Goal: Information Seeking & Learning: Learn about a topic

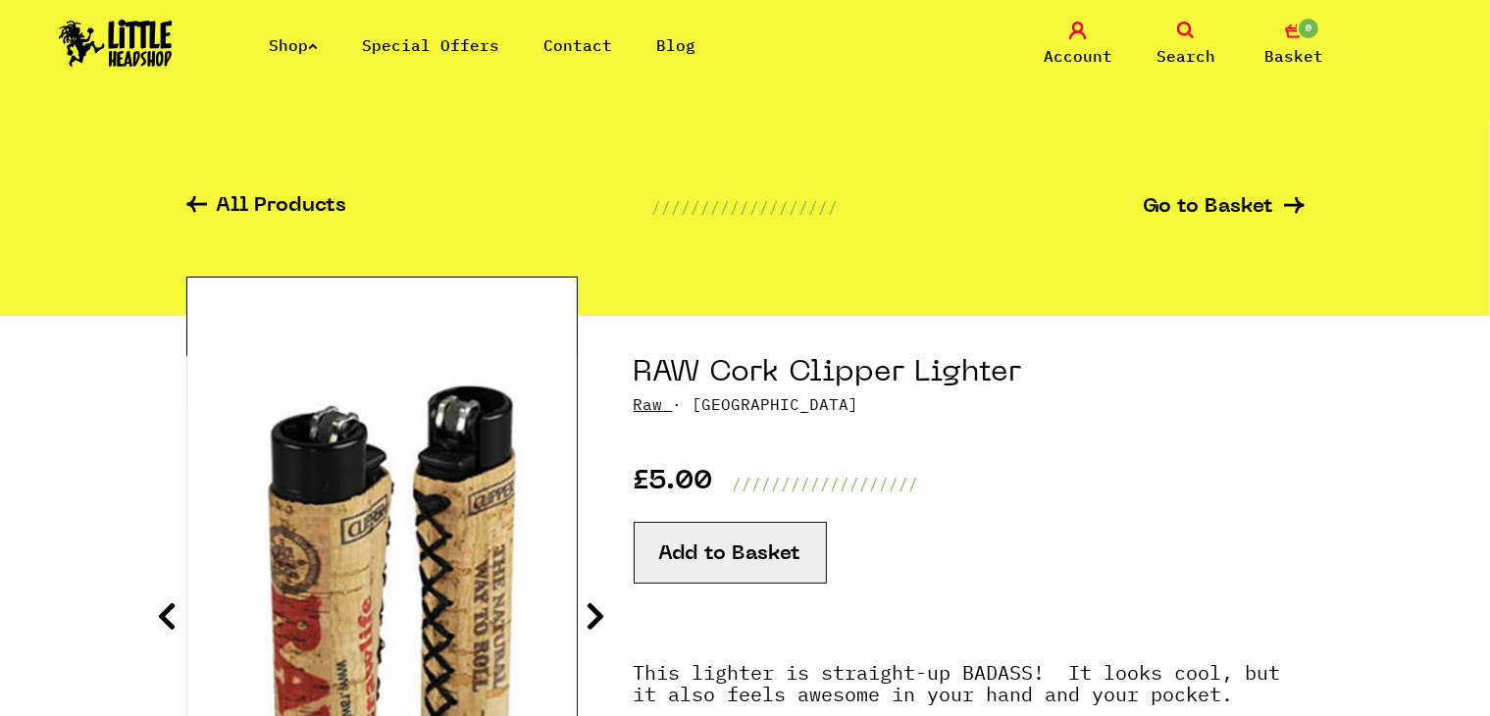
click at [1182, 32] on icon at bounding box center [1186, 31] width 18 height 18
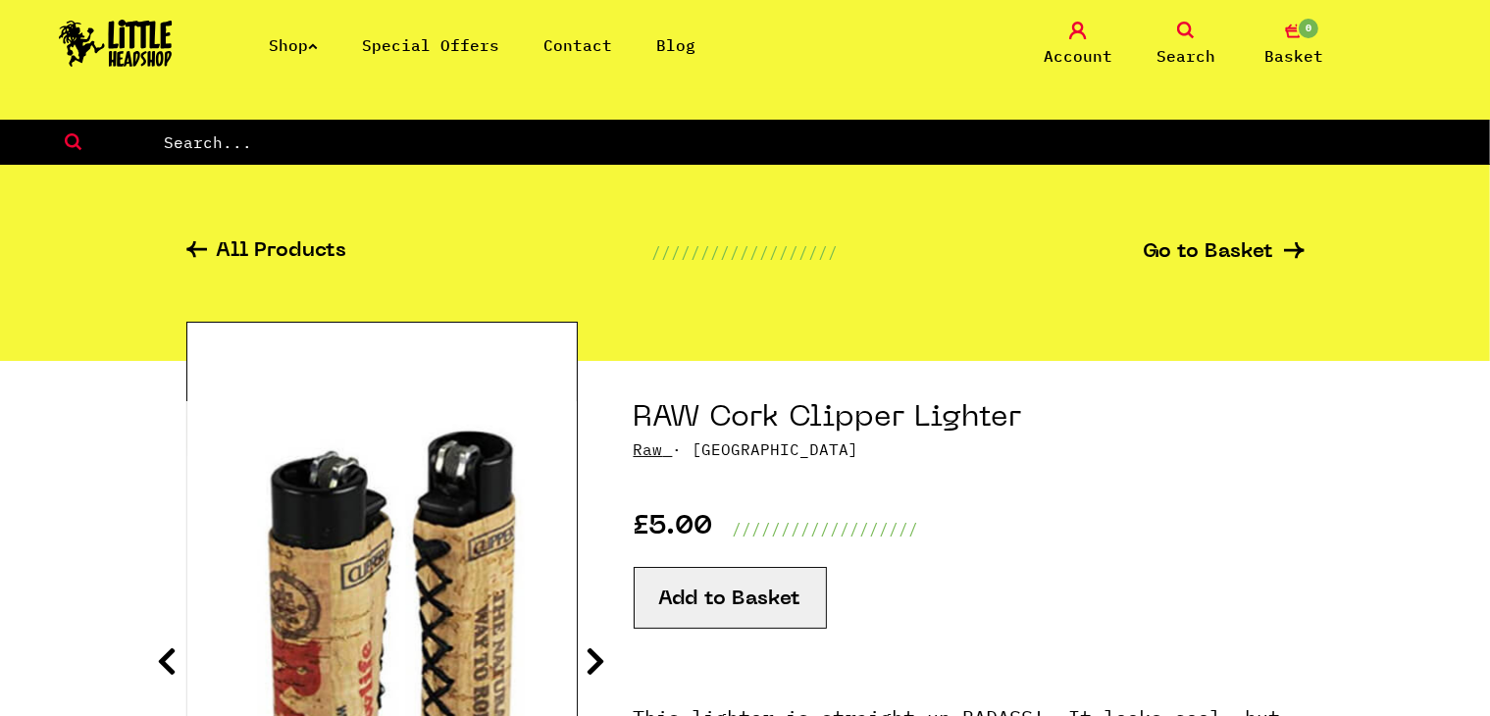
click at [578, 157] on form at bounding box center [745, 142] width 1490 height 45
click at [517, 134] on input "text" at bounding box center [826, 142] width 1328 height 26
type input "v"
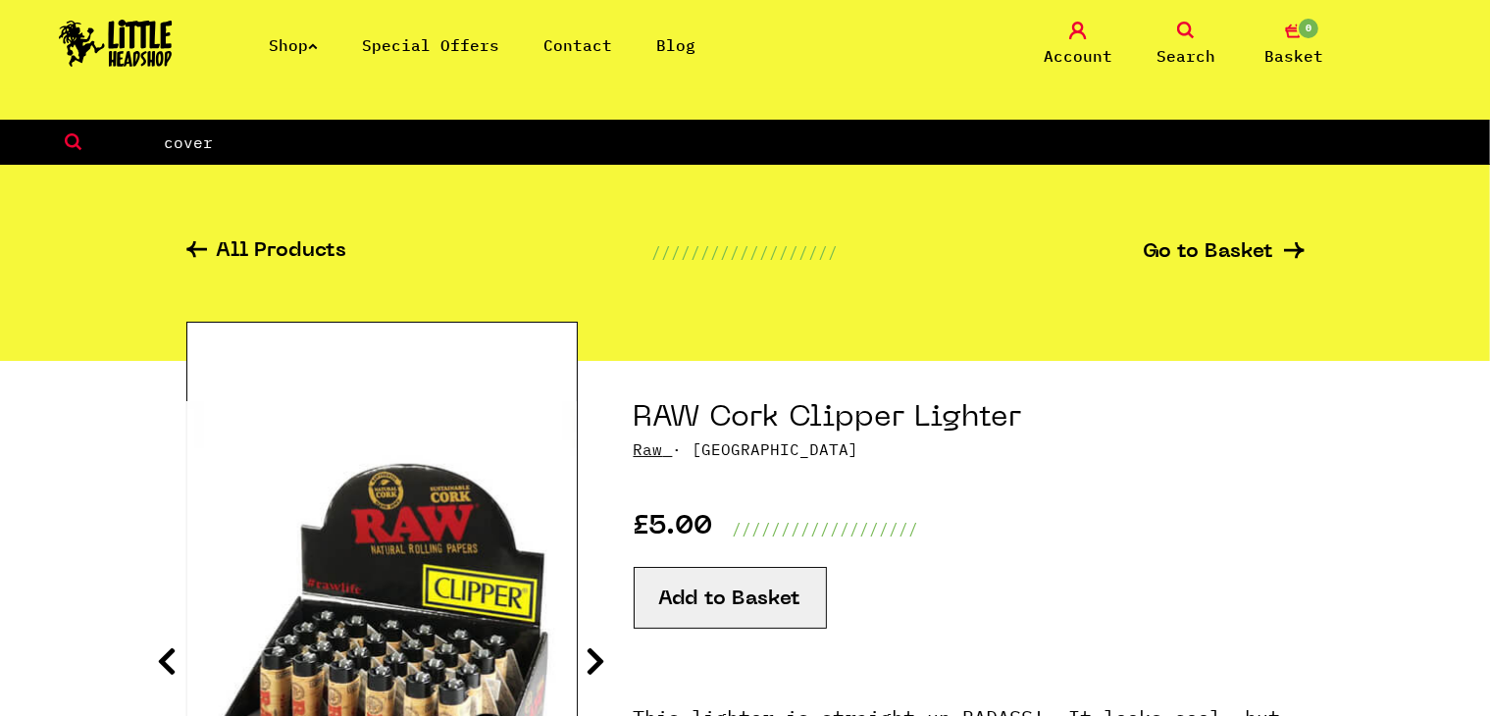
type input "cover"
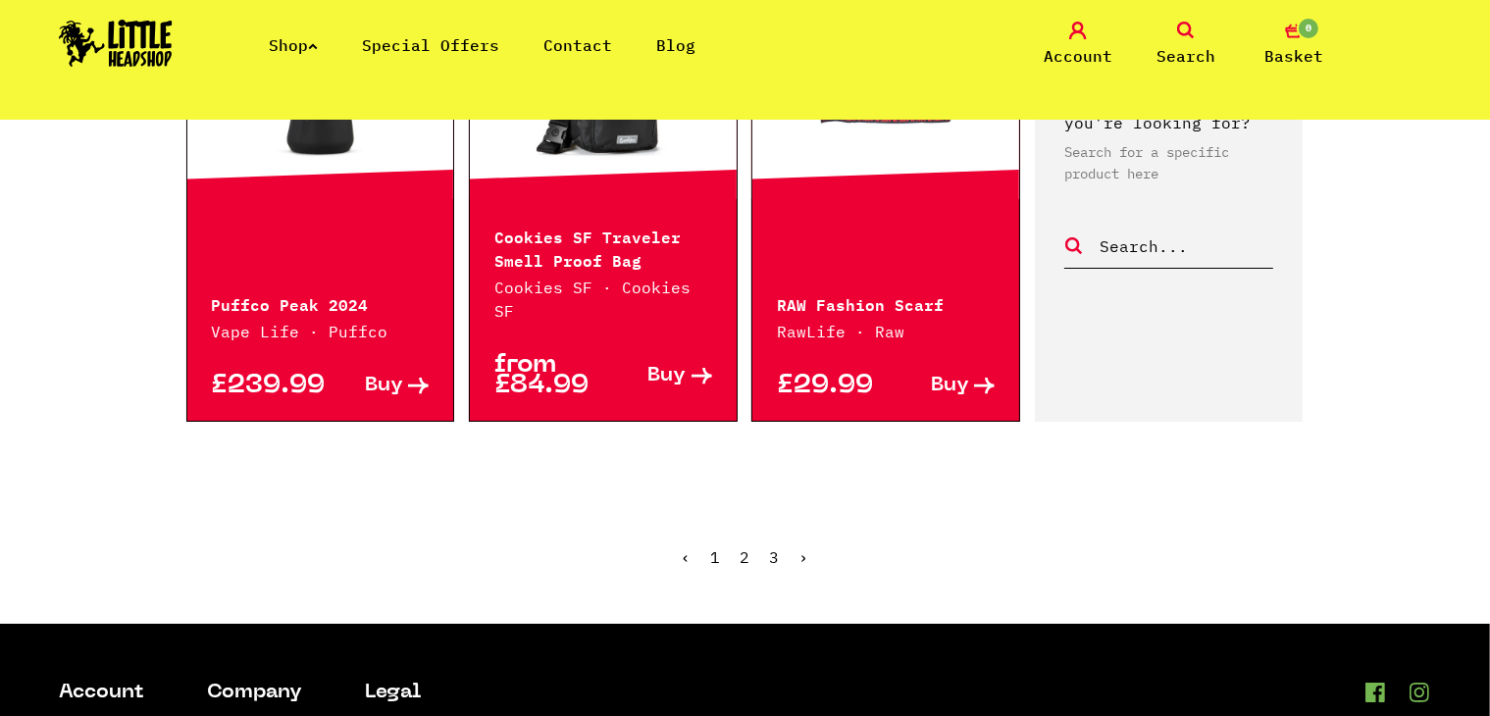
scroll to position [2323, 0]
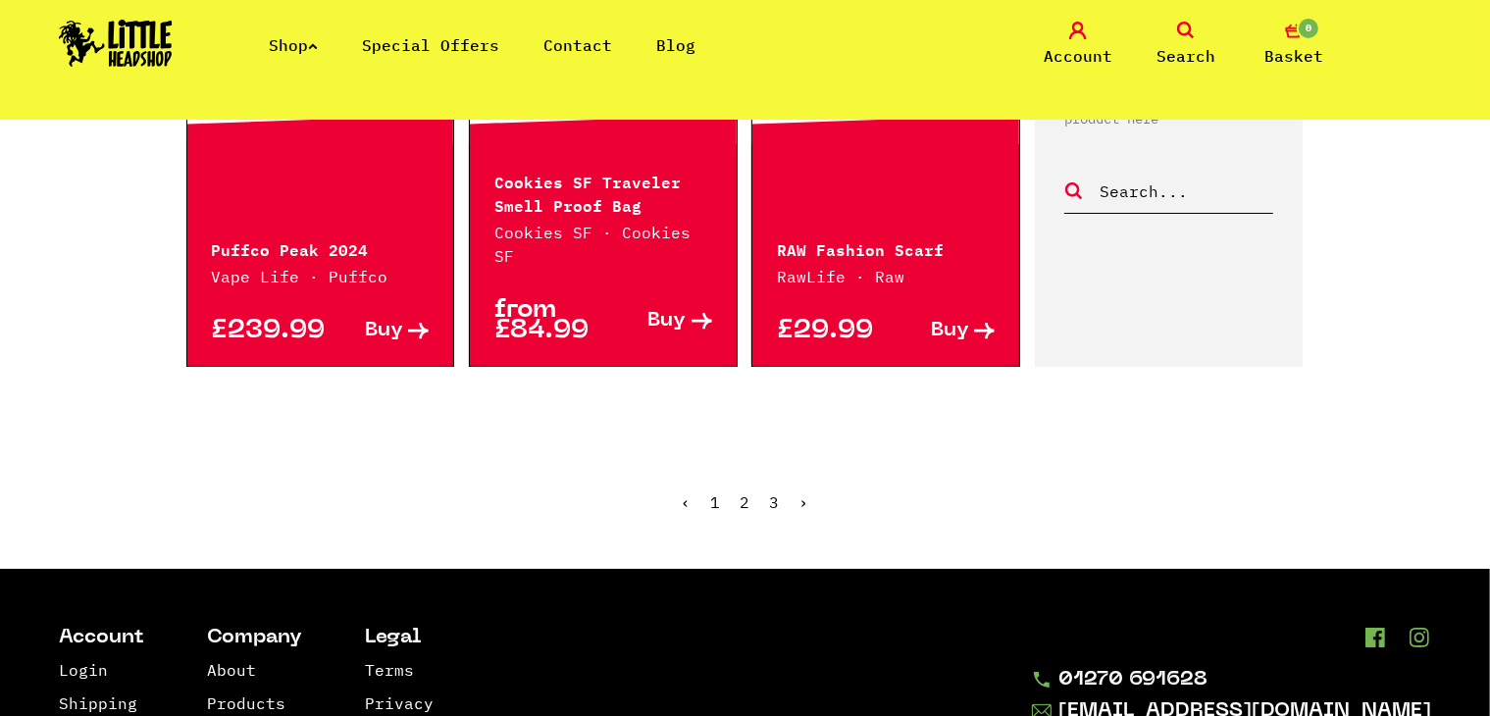
click at [745, 492] on link "2" at bounding box center [746, 502] width 10 height 20
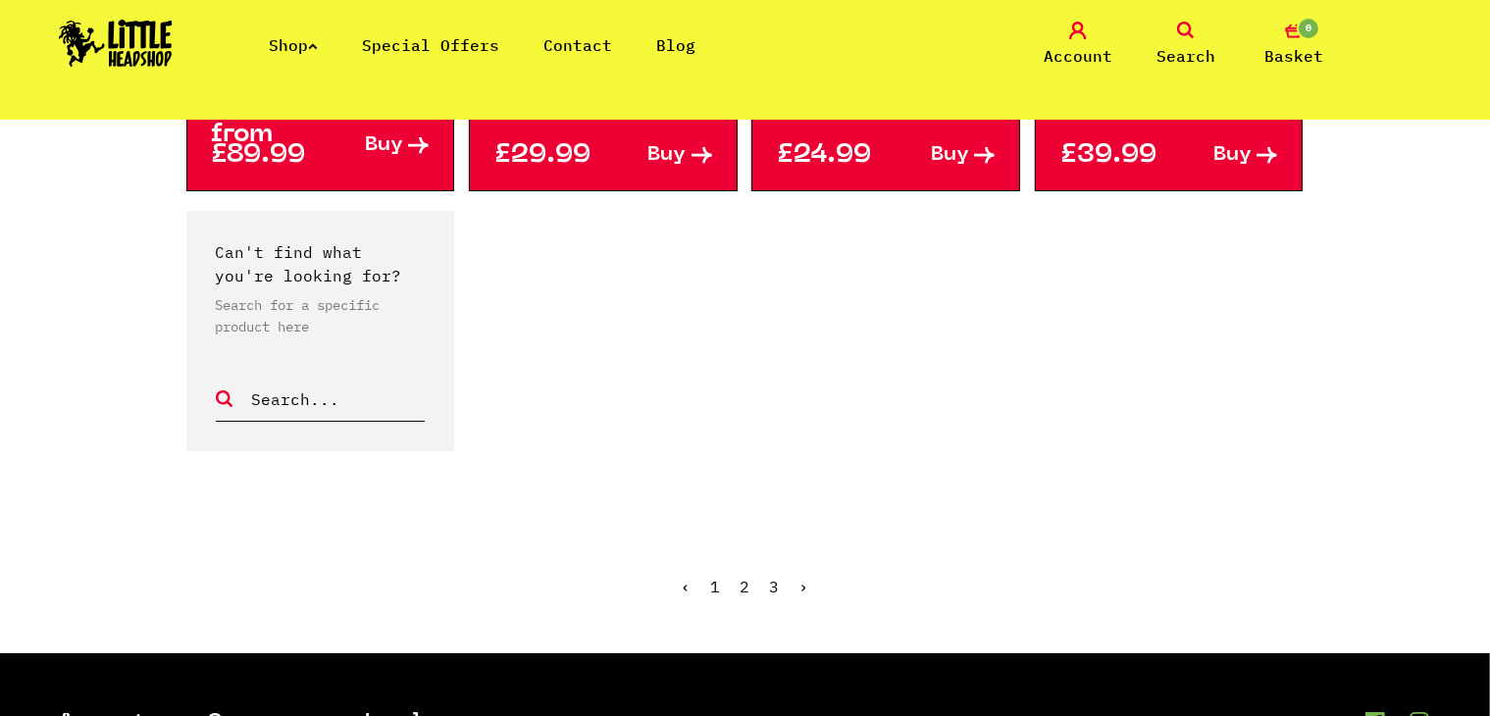
scroll to position [1807, 0]
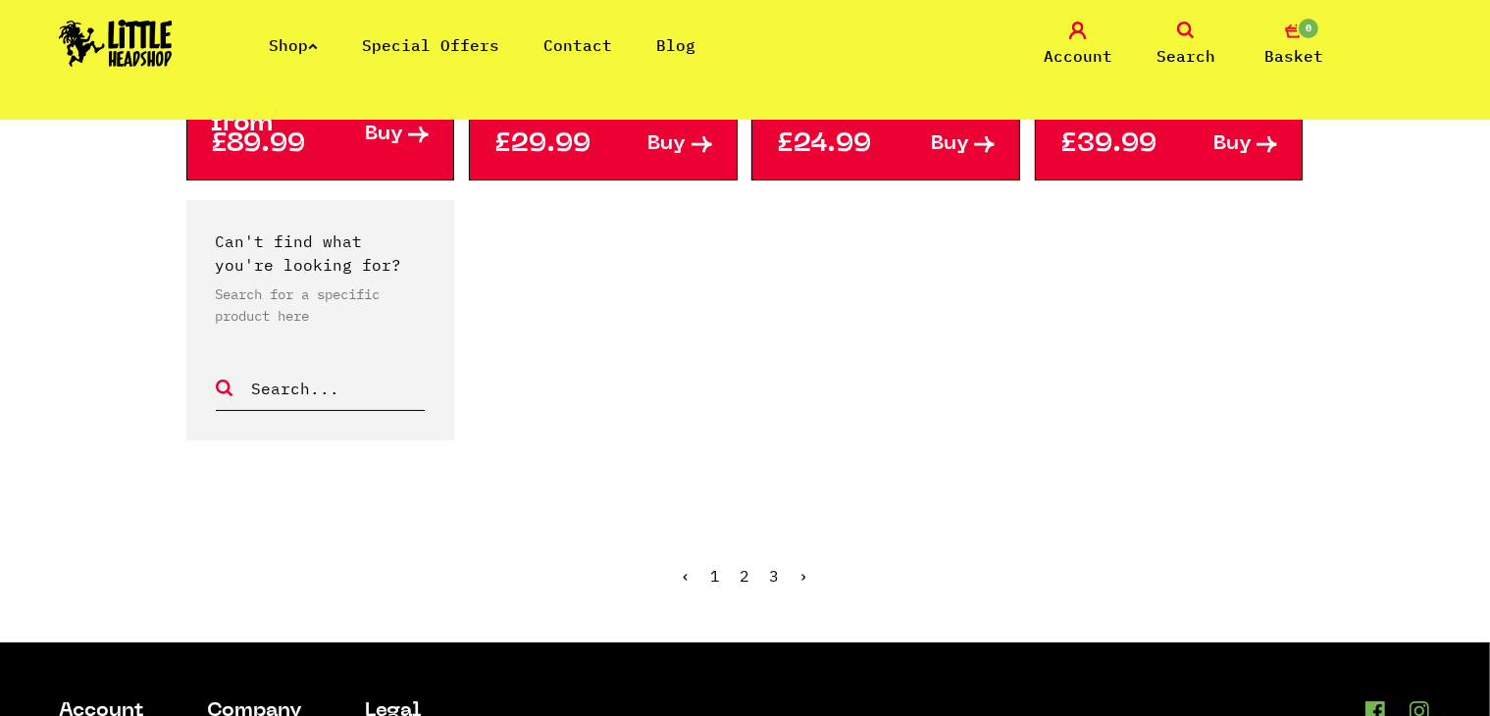
click at [773, 571] on link "3" at bounding box center [775, 576] width 10 height 20
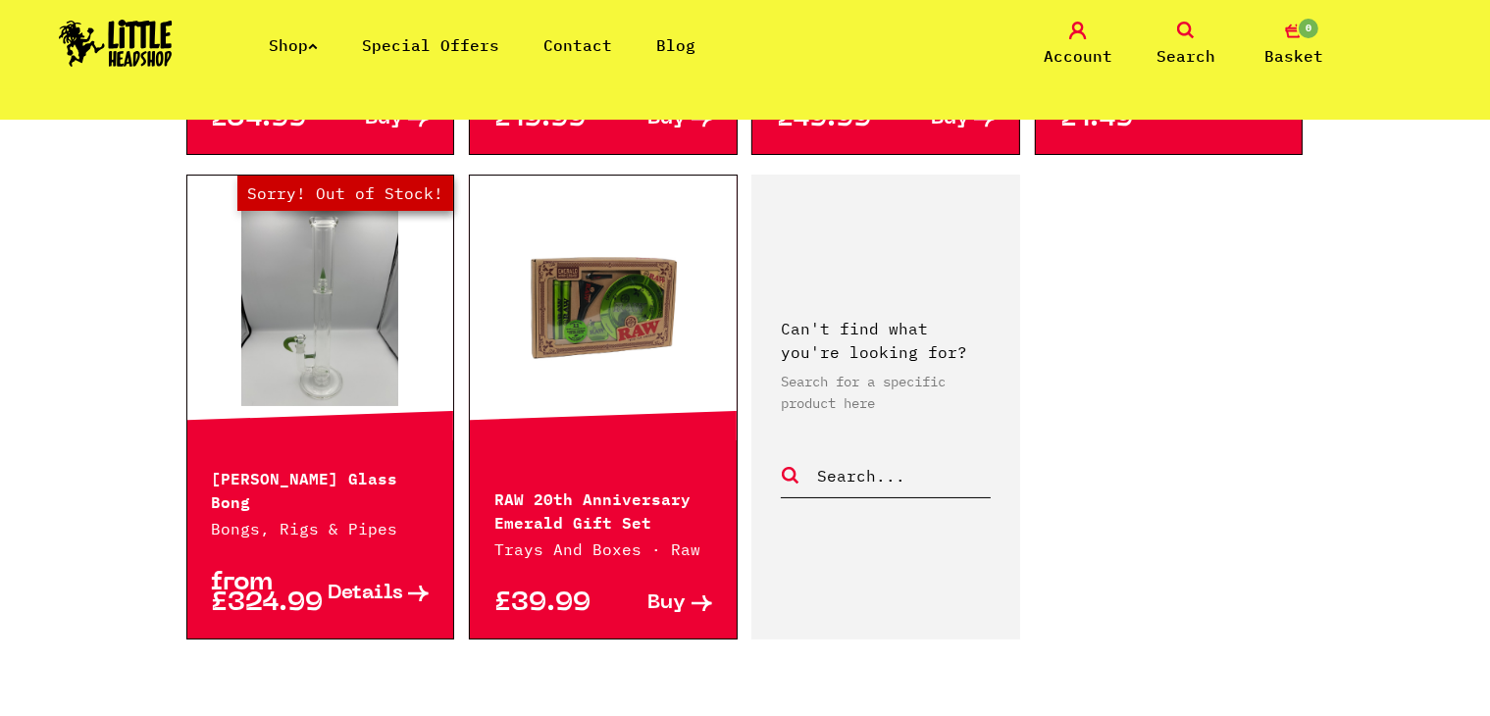
scroll to position [875, 0]
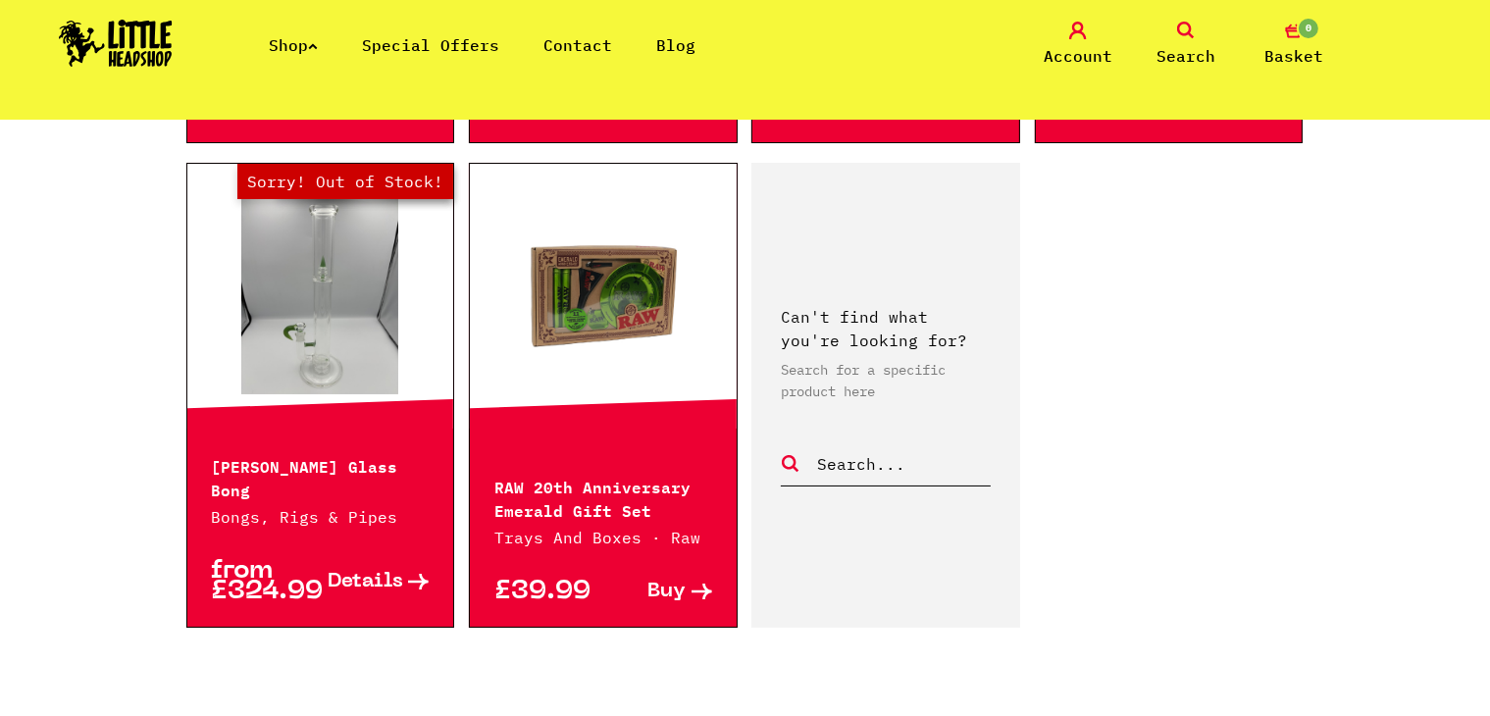
click at [637, 315] on link at bounding box center [603, 296] width 267 height 196
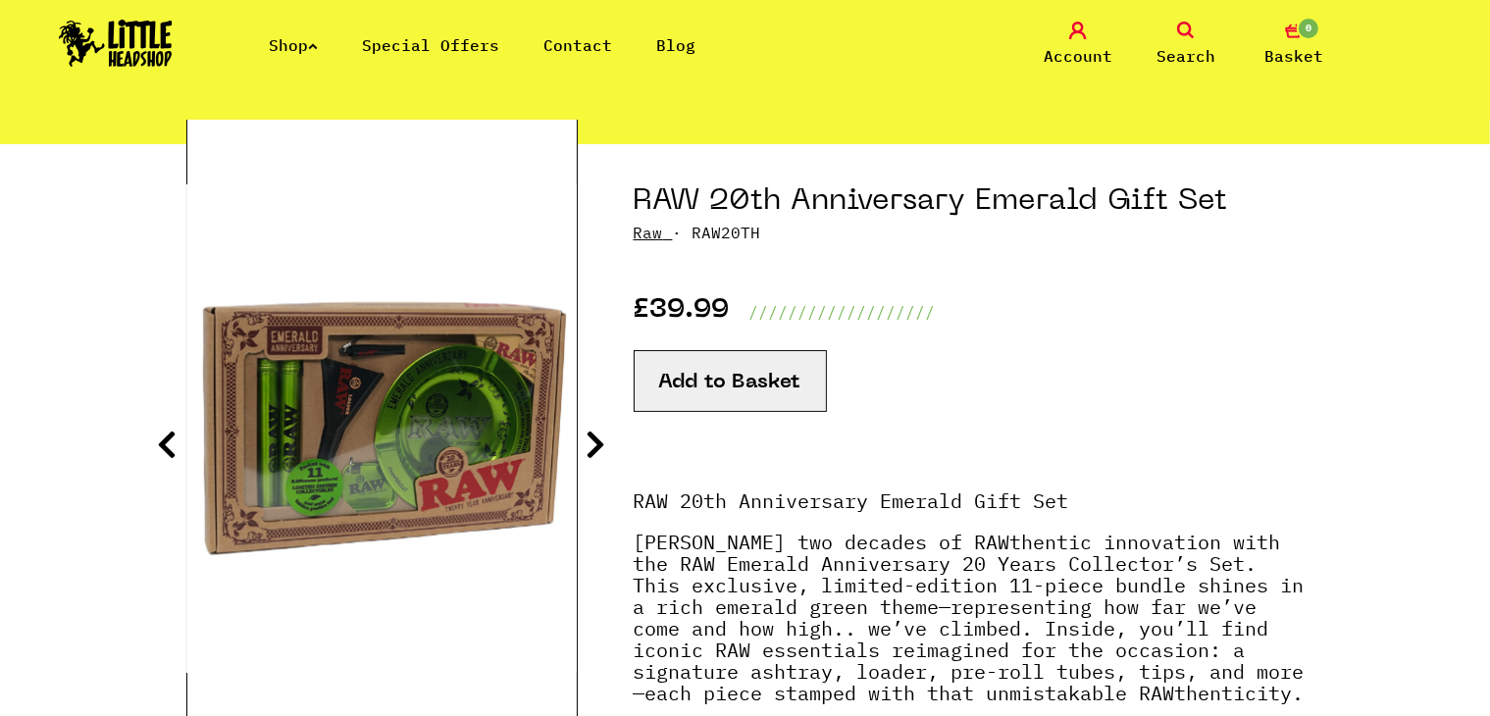
scroll to position [173, 0]
click at [169, 433] on icon at bounding box center [168, 443] width 20 height 31
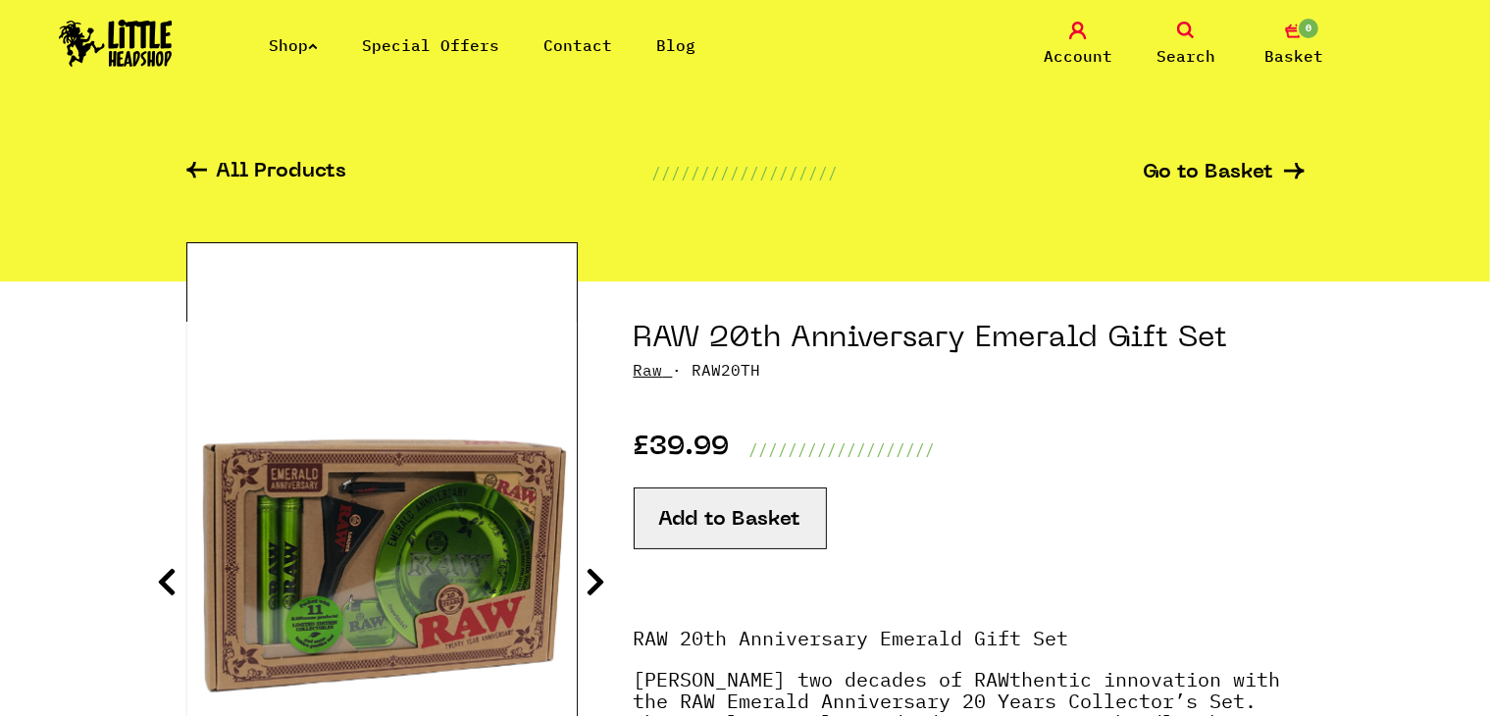
scroll to position [0, 0]
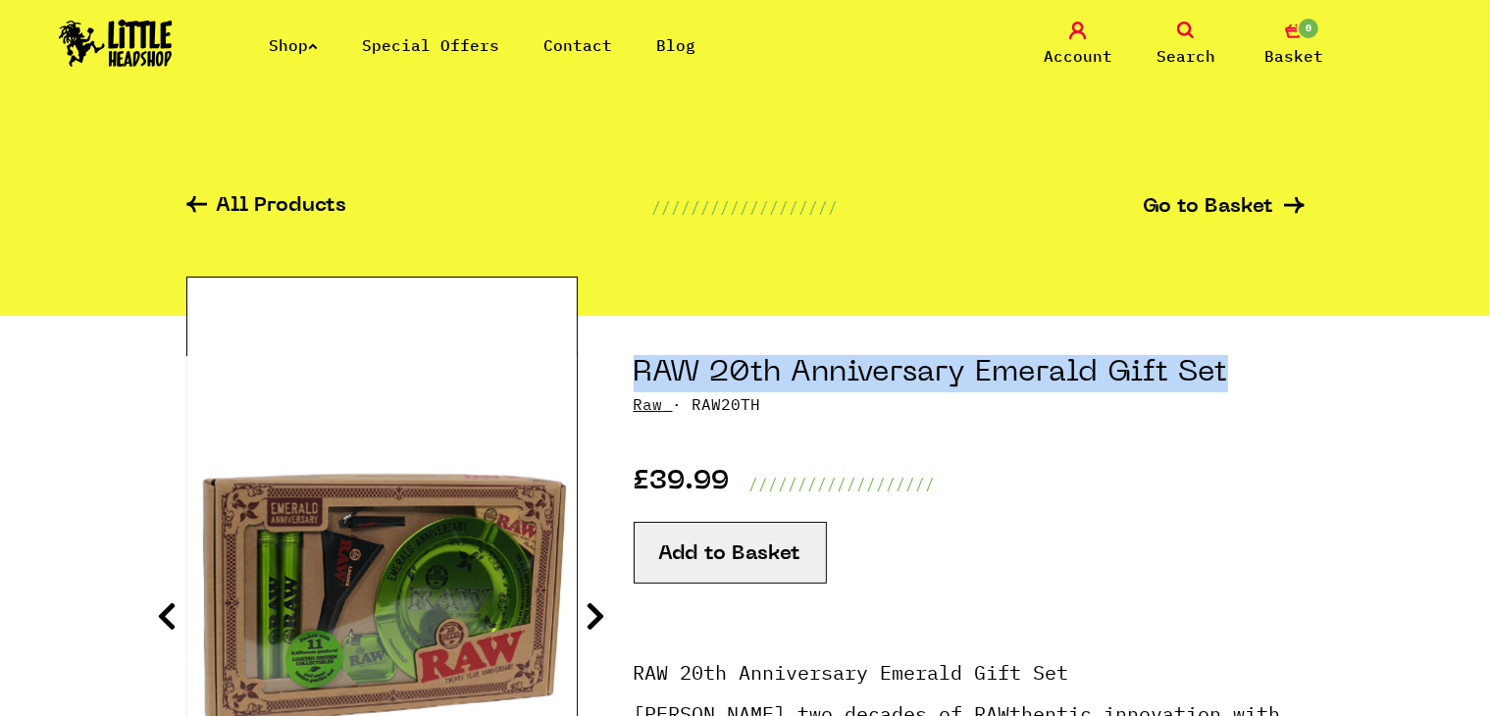
drag, startPoint x: 1234, startPoint y: 365, endPoint x: 612, endPoint y: 367, distance: 622.0
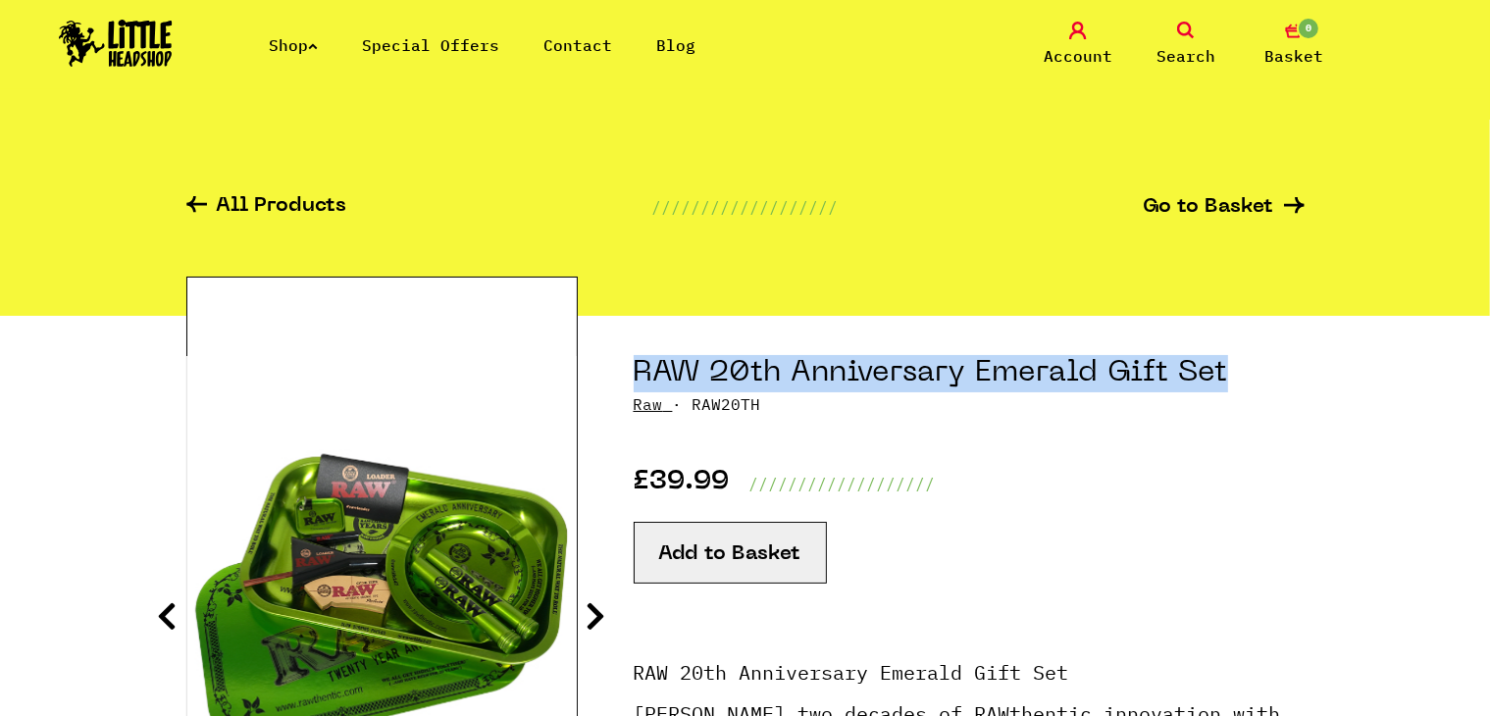
copy h1 "RAW 20th Anniversary Emerald Gift Set"
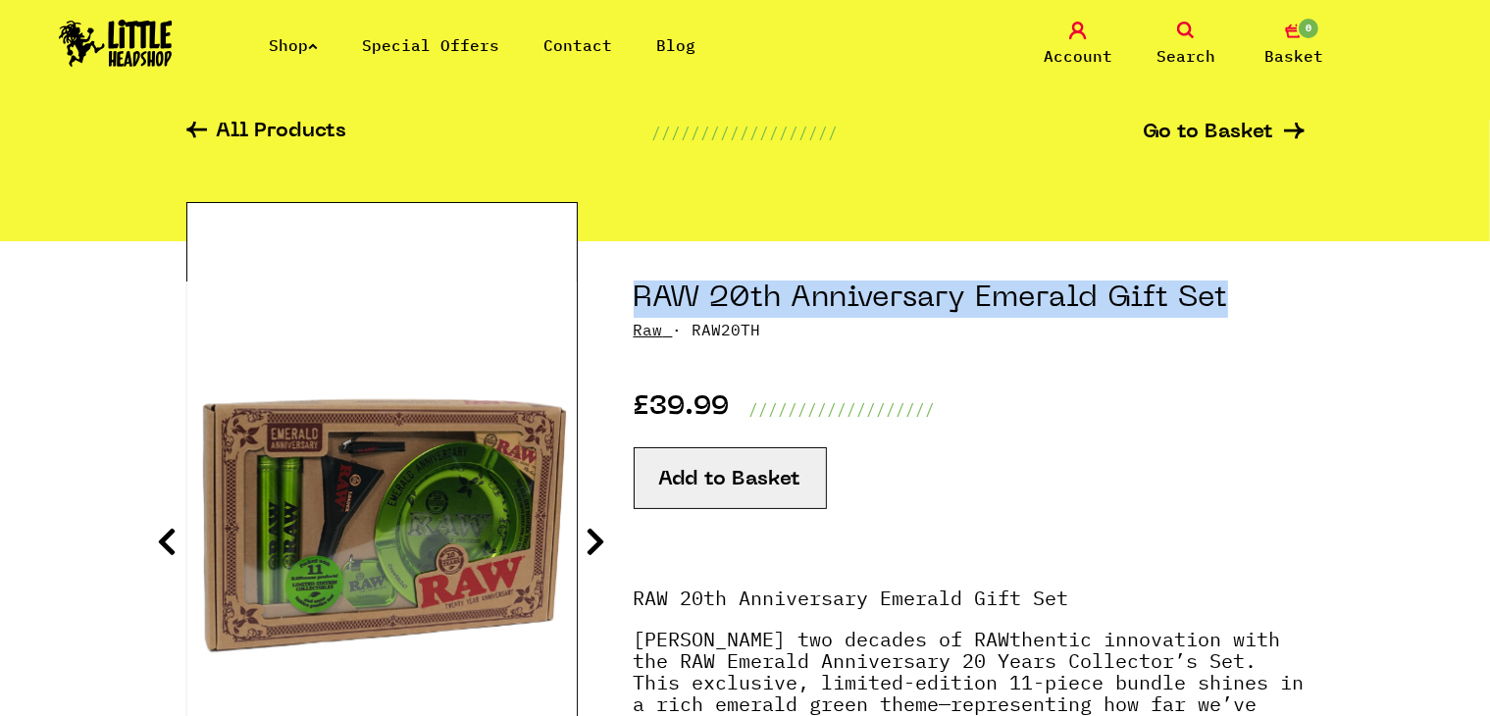
scroll to position [74, 0]
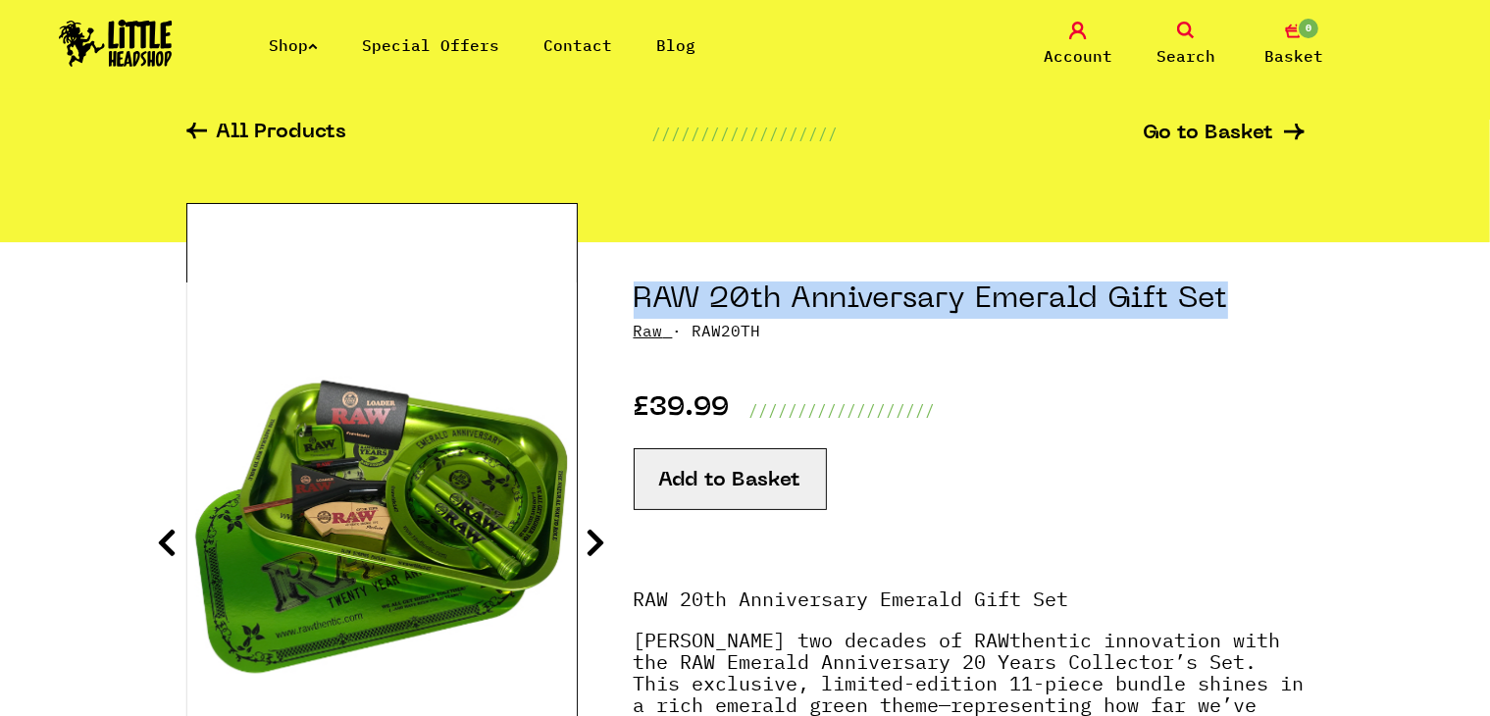
click at [494, 44] on link "Special Offers" at bounding box center [430, 45] width 137 height 20
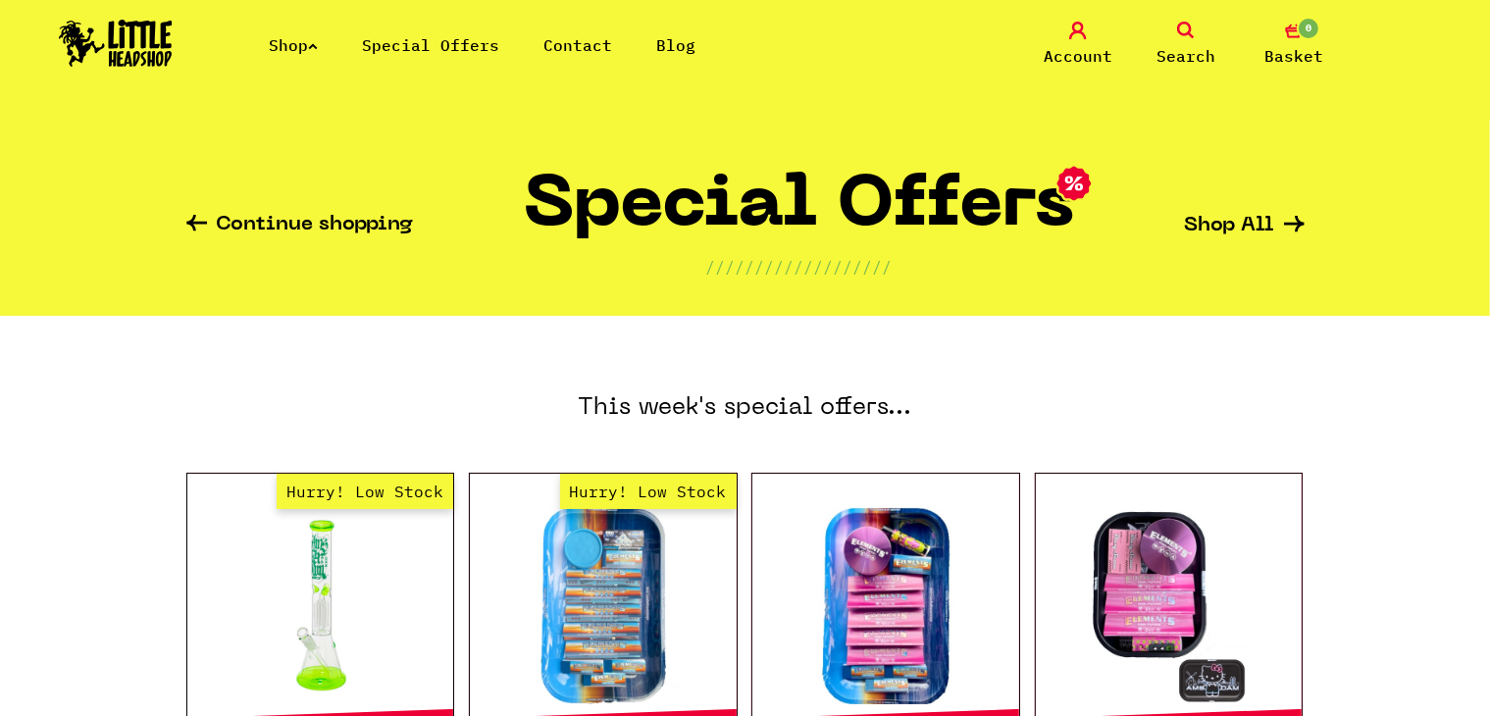
click at [1191, 34] on icon at bounding box center [1186, 31] width 18 height 18
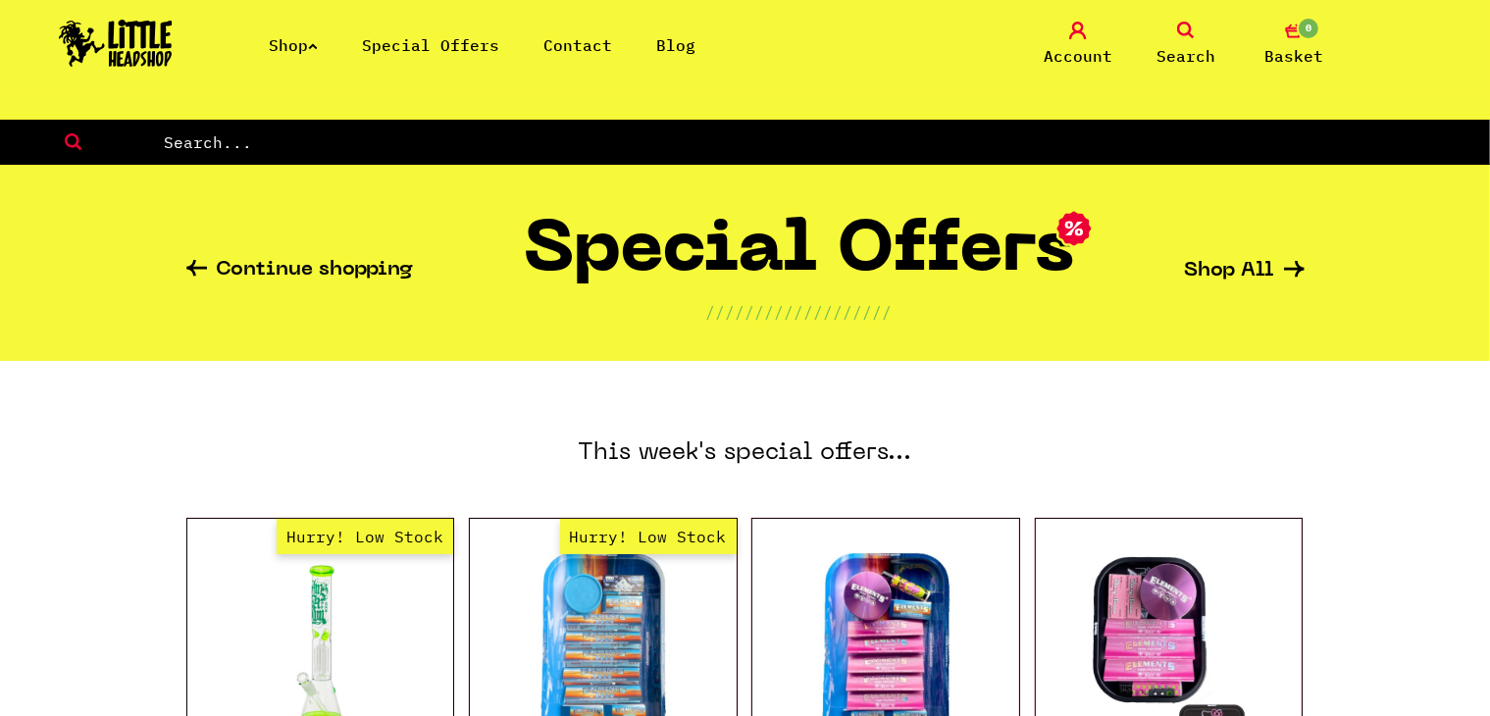
click at [828, 133] on input "text" at bounding box center [826, 142] width 1328 height 26
click at [193, 142] on input "smokrman" at bounding box center [826, 142] width 1328 height 26
type input "smokerman"
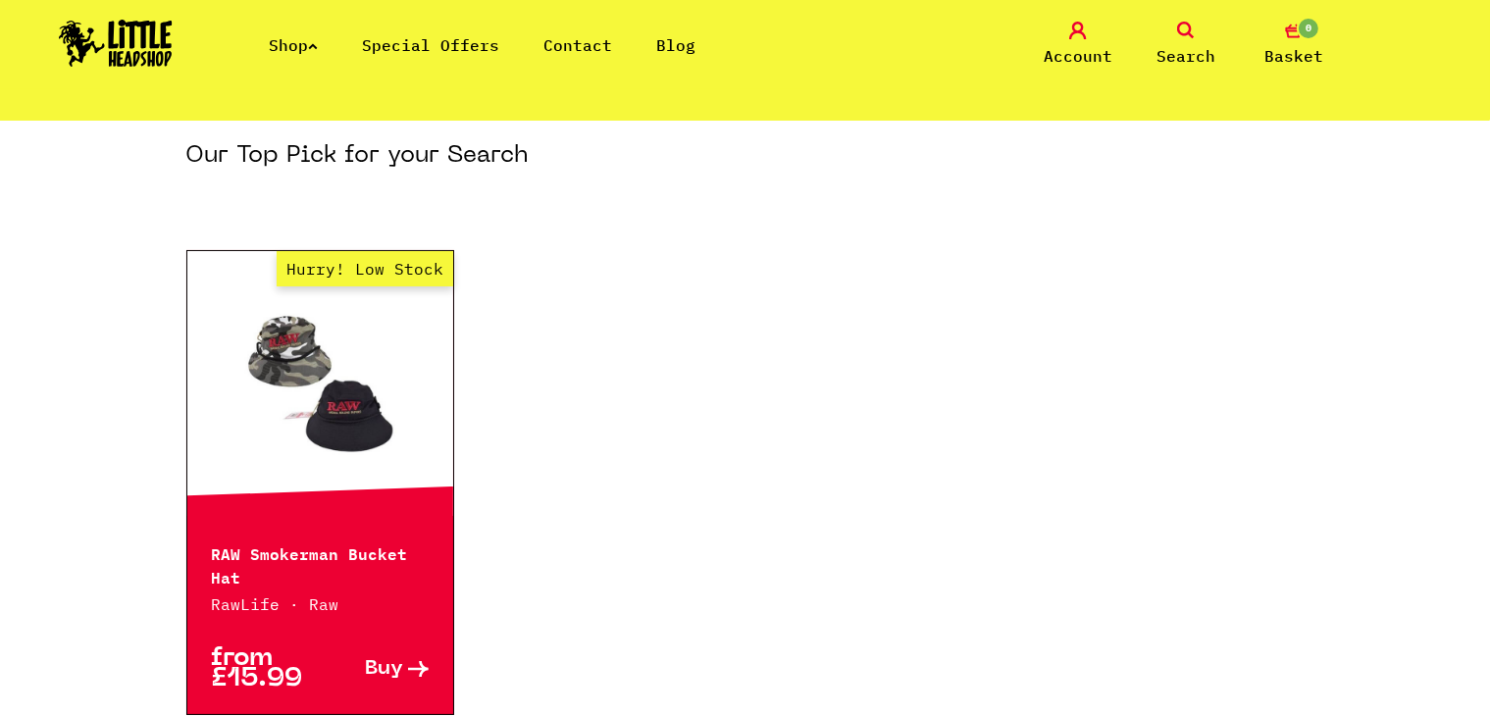
scroll to position [230, 0]
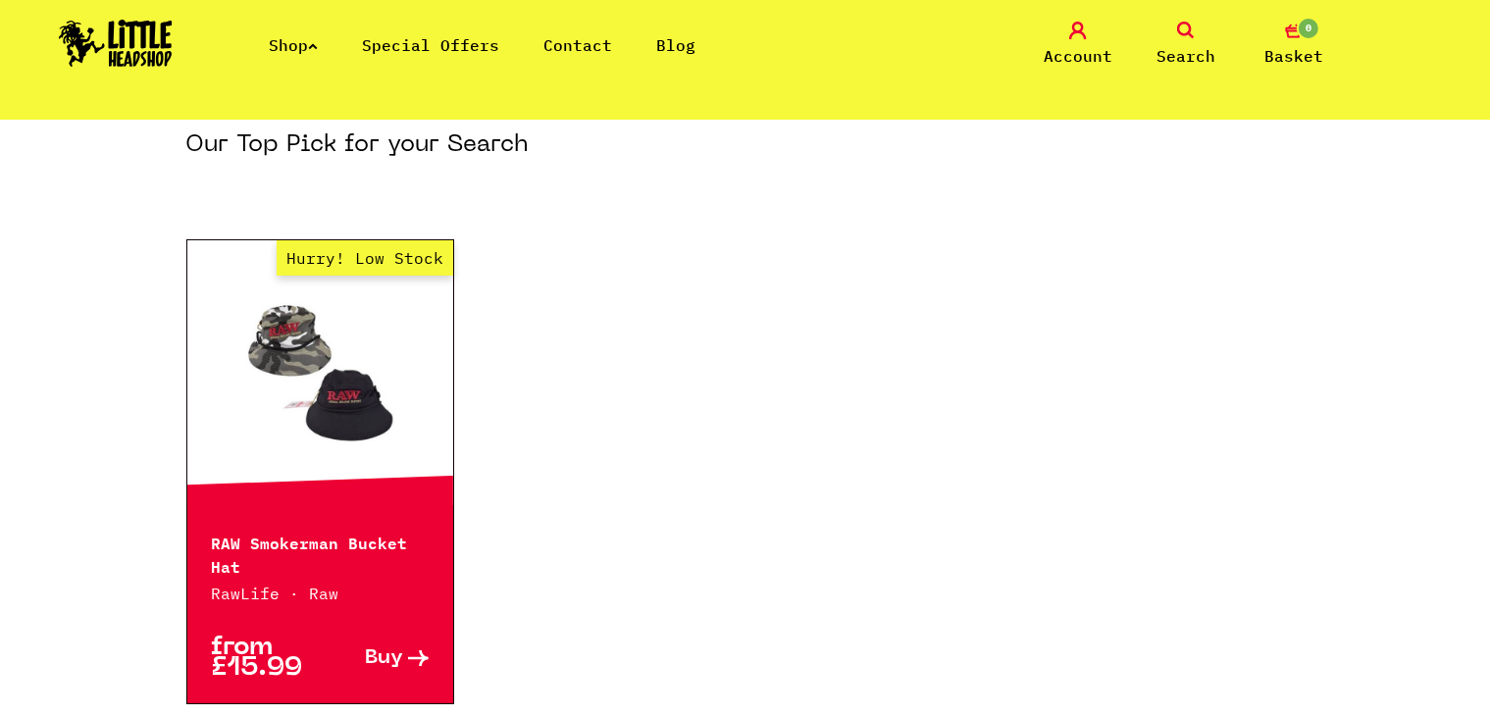
click at [1185, 56] on span "Search" at bounding box center [1186, 56] width 59 height 24
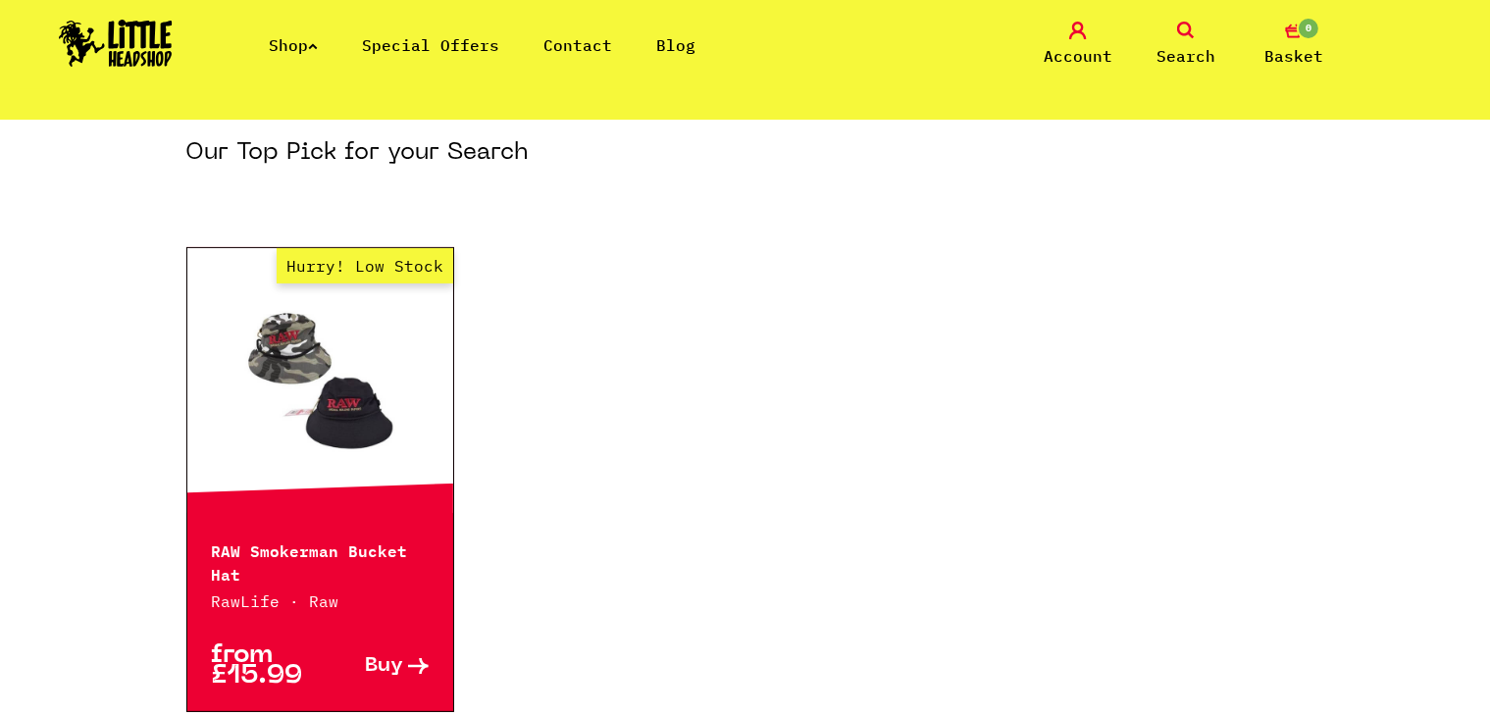
scroll to position [275, 0]
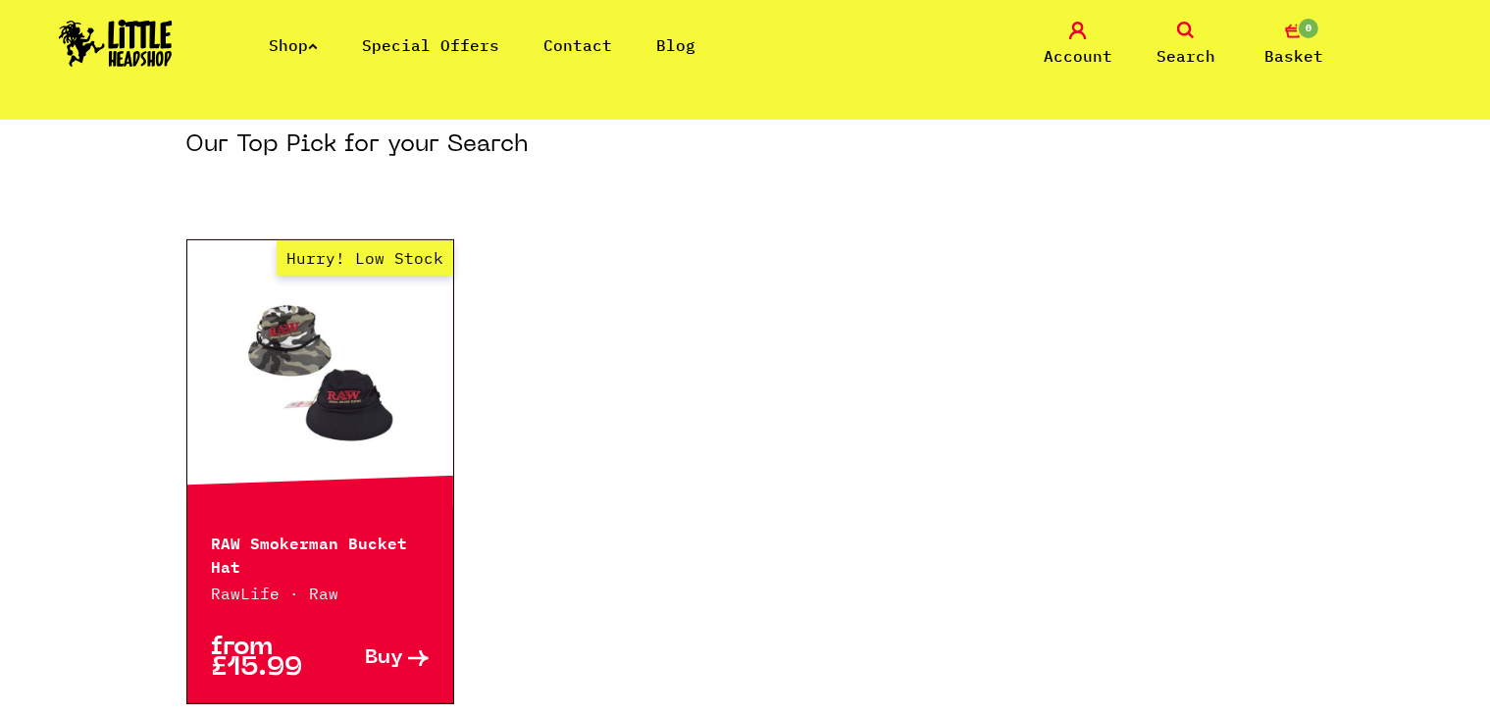
click at [1181, 38] on icon at bounding box center [1186, 31] width 18 height 18
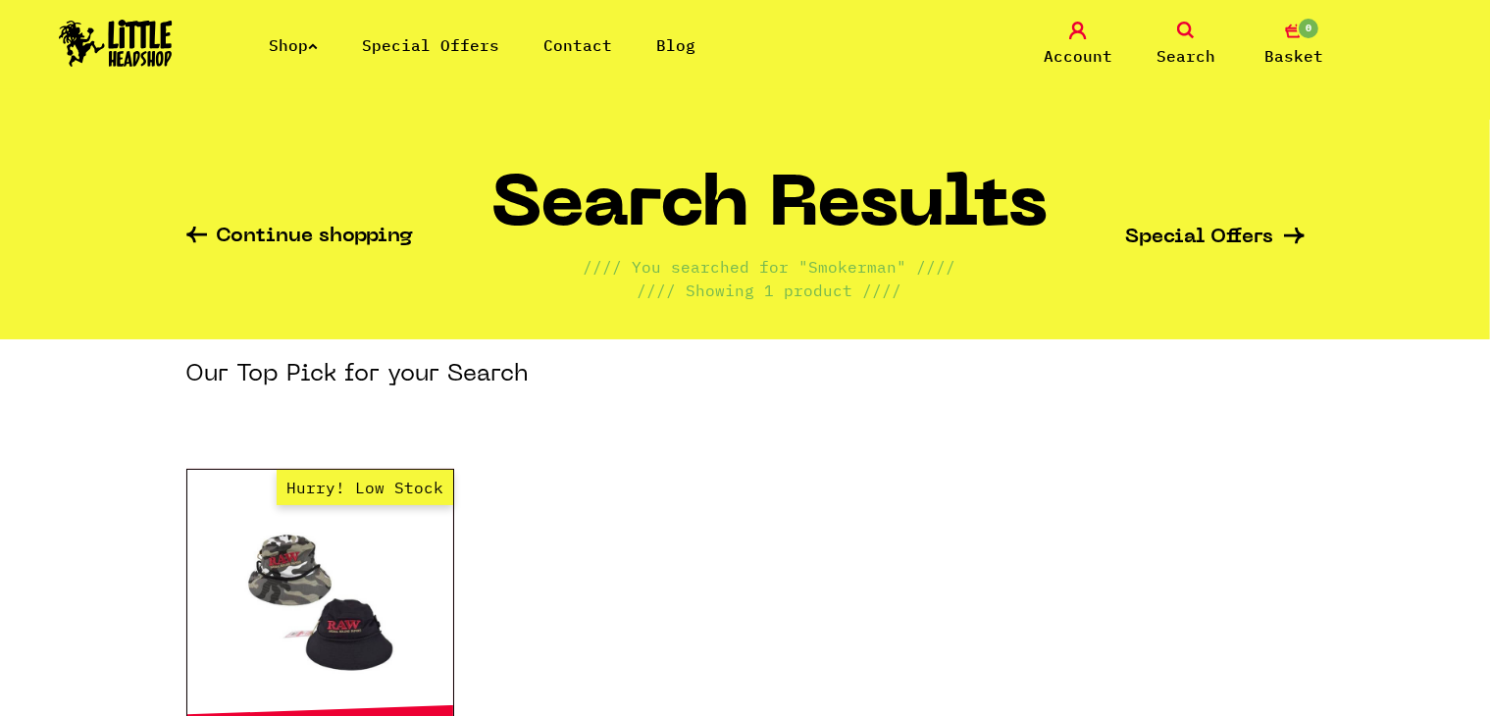
click at [1183, 44] on span "Search" at bounding box center [1186, 56] width 59 height 24
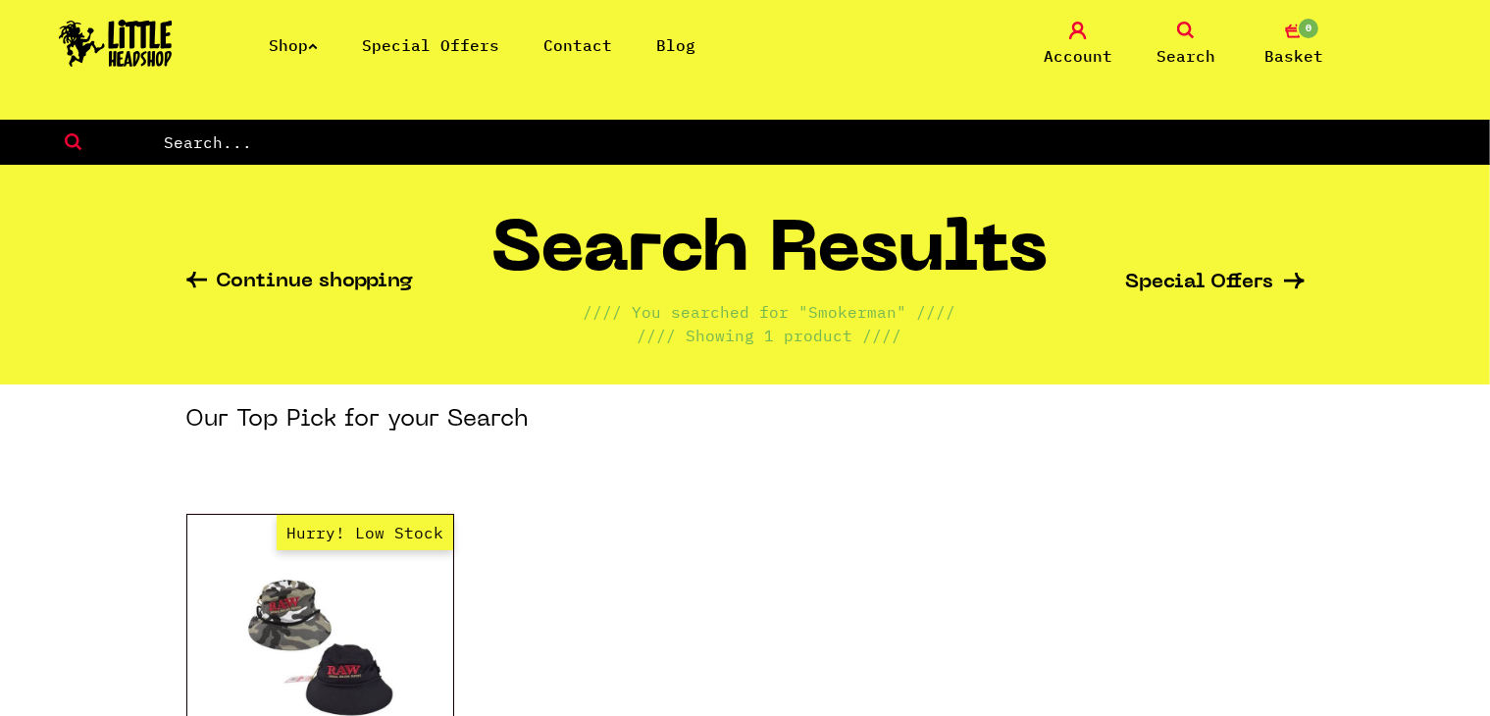
click at [1056, 147] on input "text" at bounding box center [826, 142] width 1328 height 26
type input "terp"
